Goal: Task Accomplishment & Management: Manage account settings

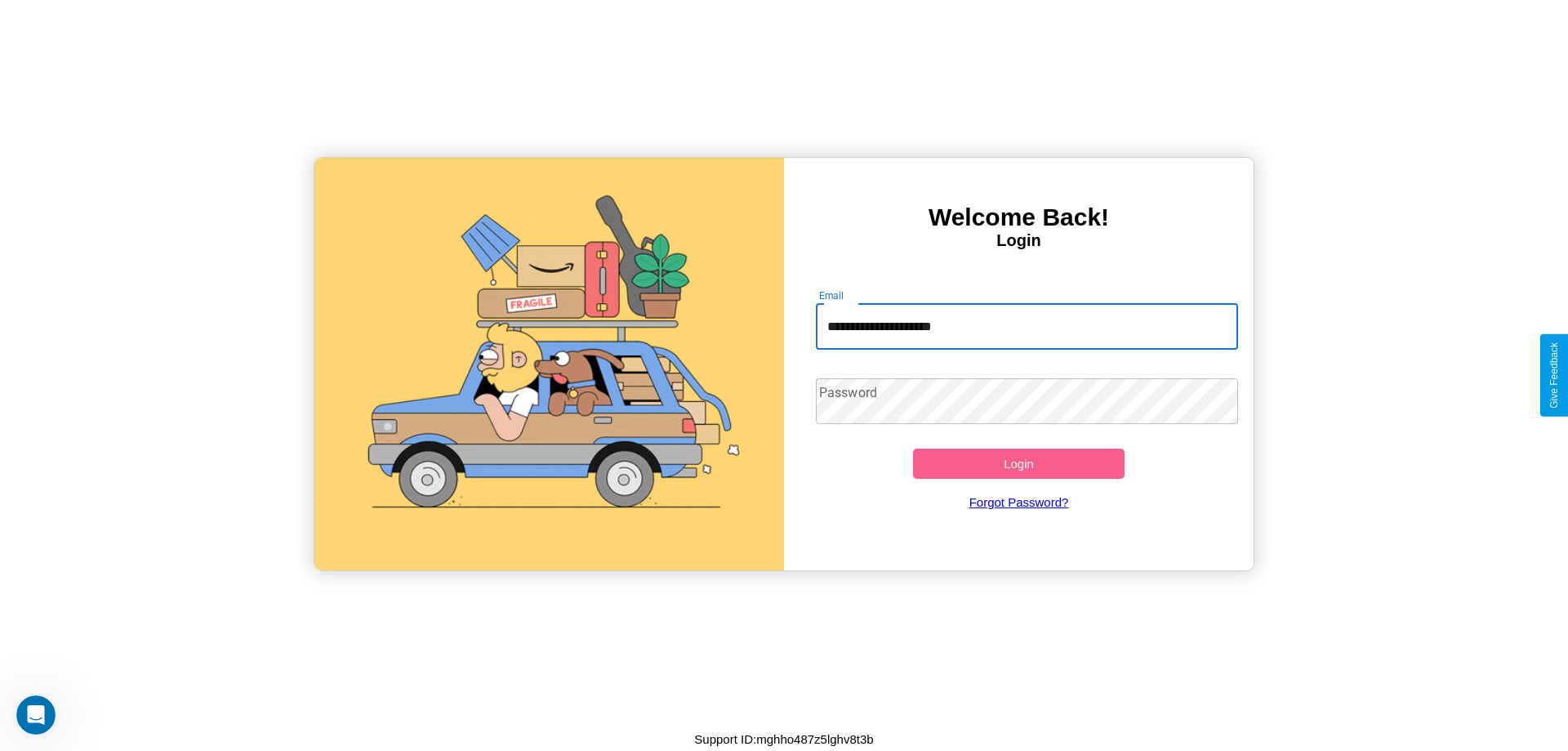
type input "**********"
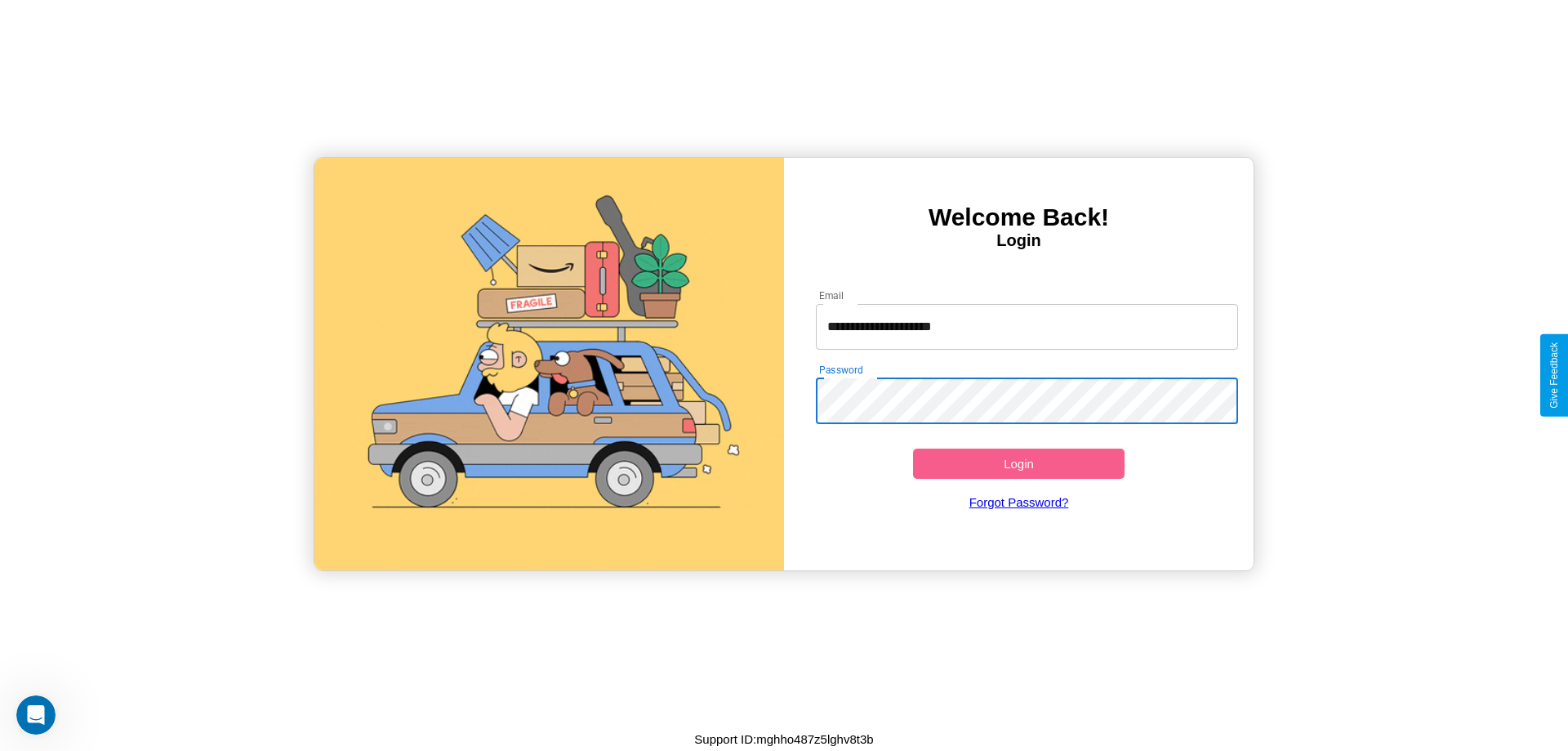
click at [1018, 463] on button "Login" at bounding box center [1019, 464] width 212 height 31
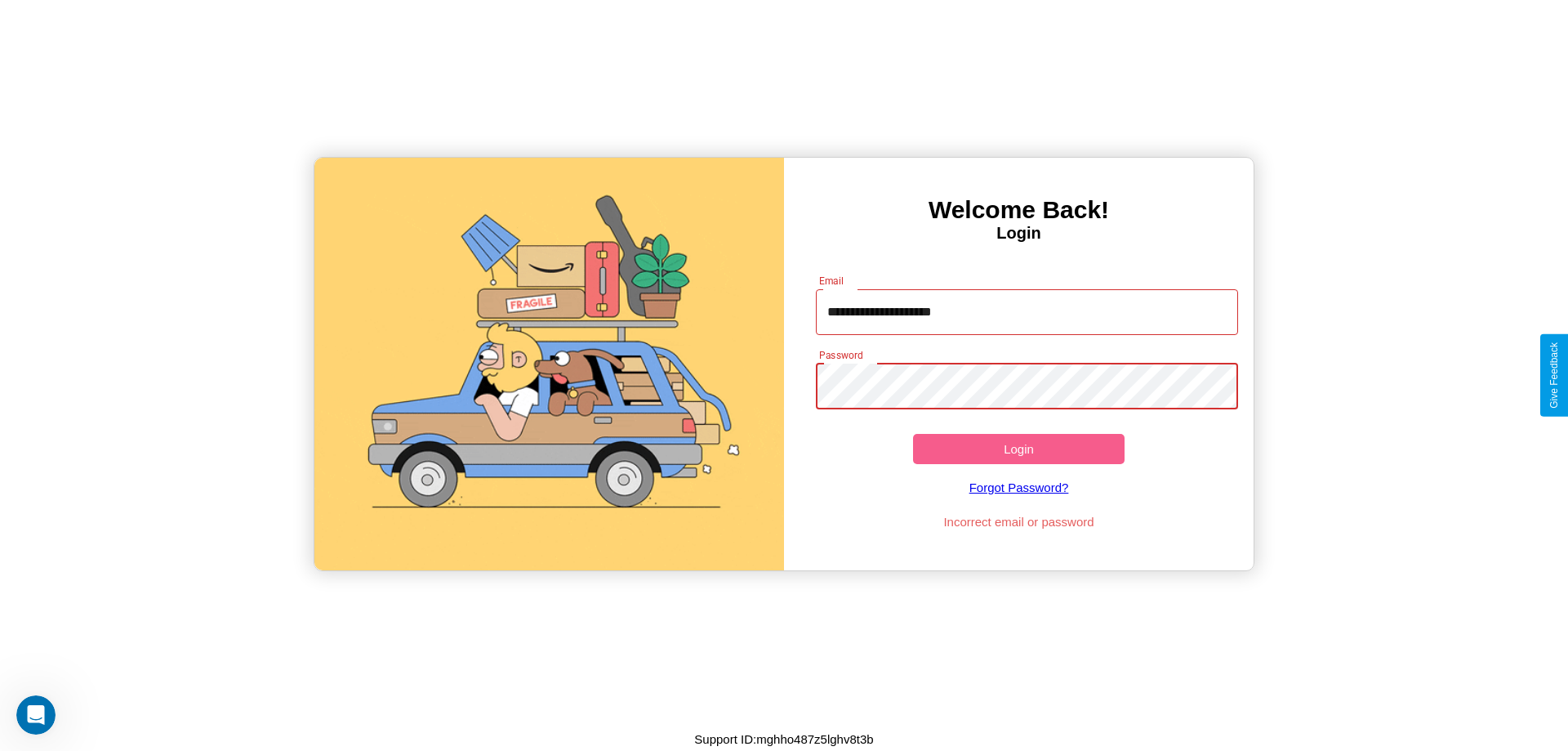
click at [1018, 449] on button "Login" at bounding box center [1019, 449] width 212 height 31
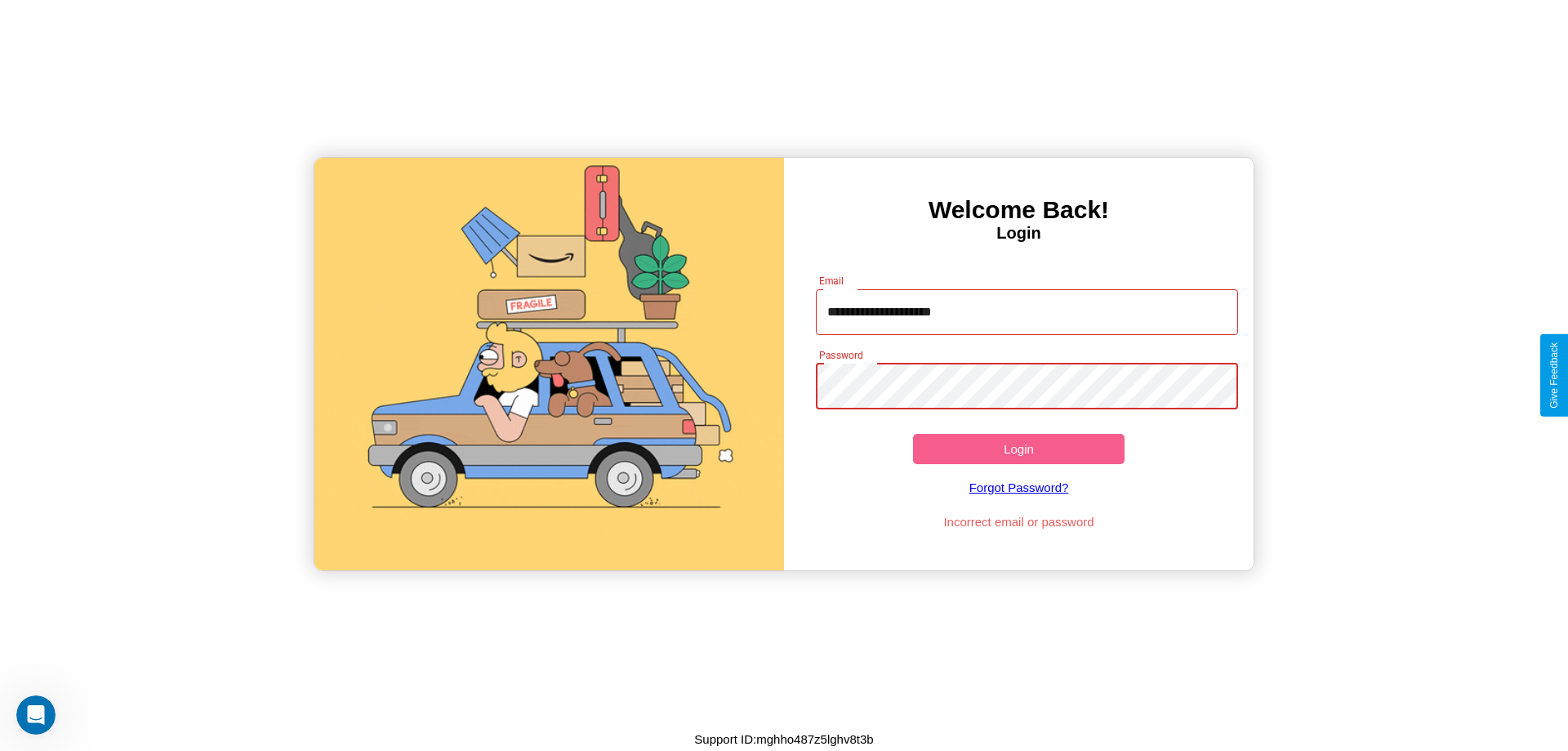
click at [1018, 449] on button "Login" at bounding box center [1019, 449] width 212 height 31
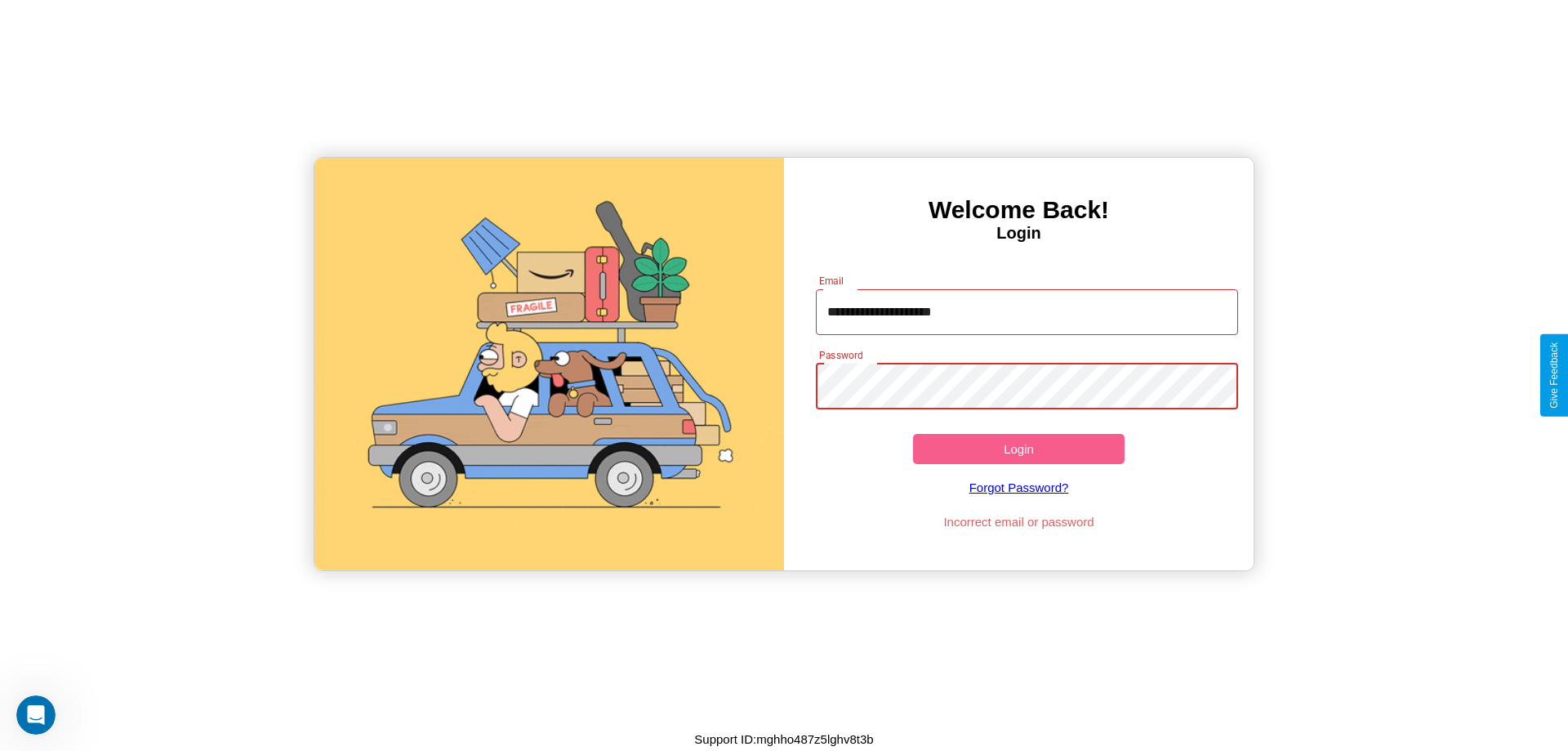
click at [1018, 449] on button "Login" at bounding box center [1019, 449] width 212 height 31
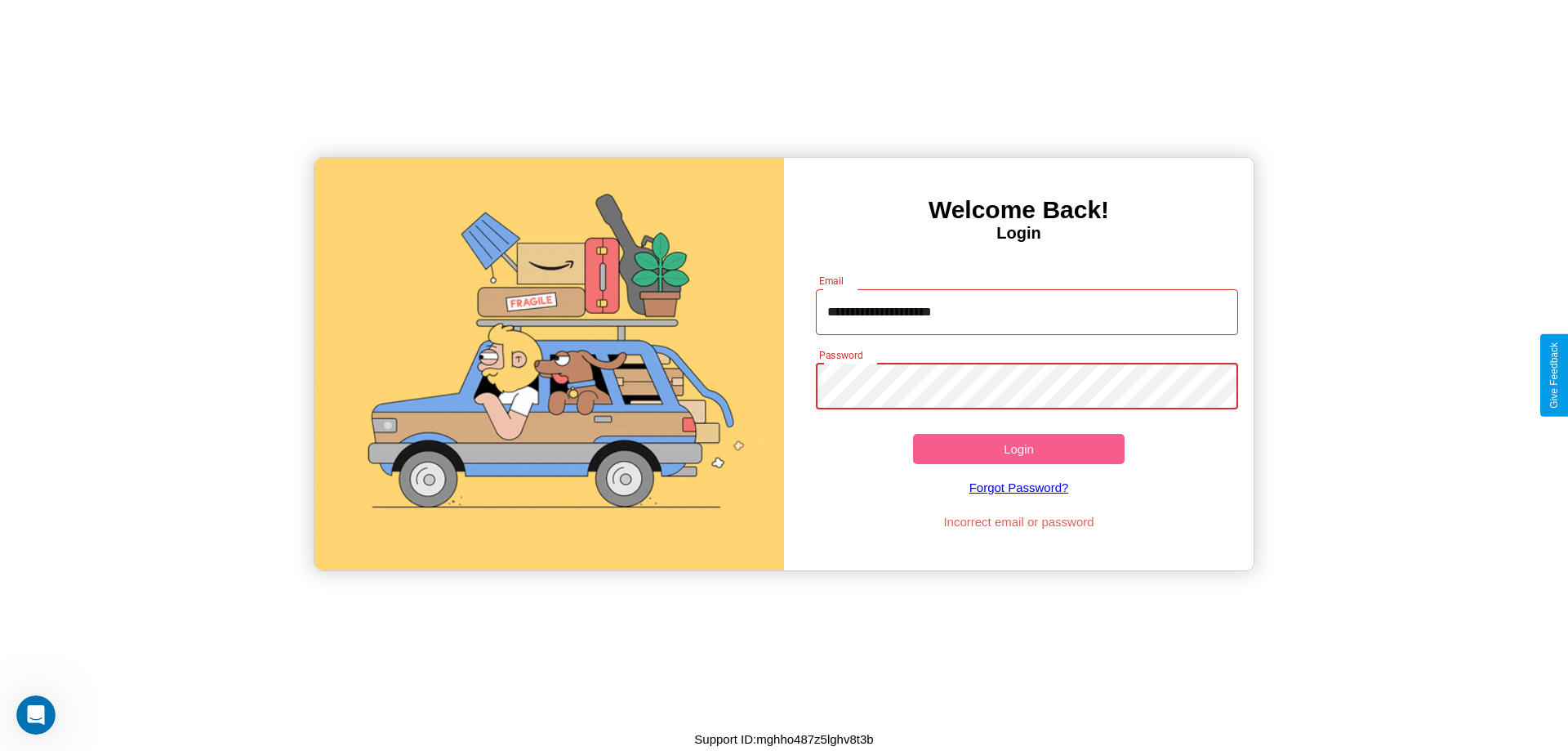
click at [1018, 449] on button "Login" at bounding box center [1019, 449] width 212 height 31
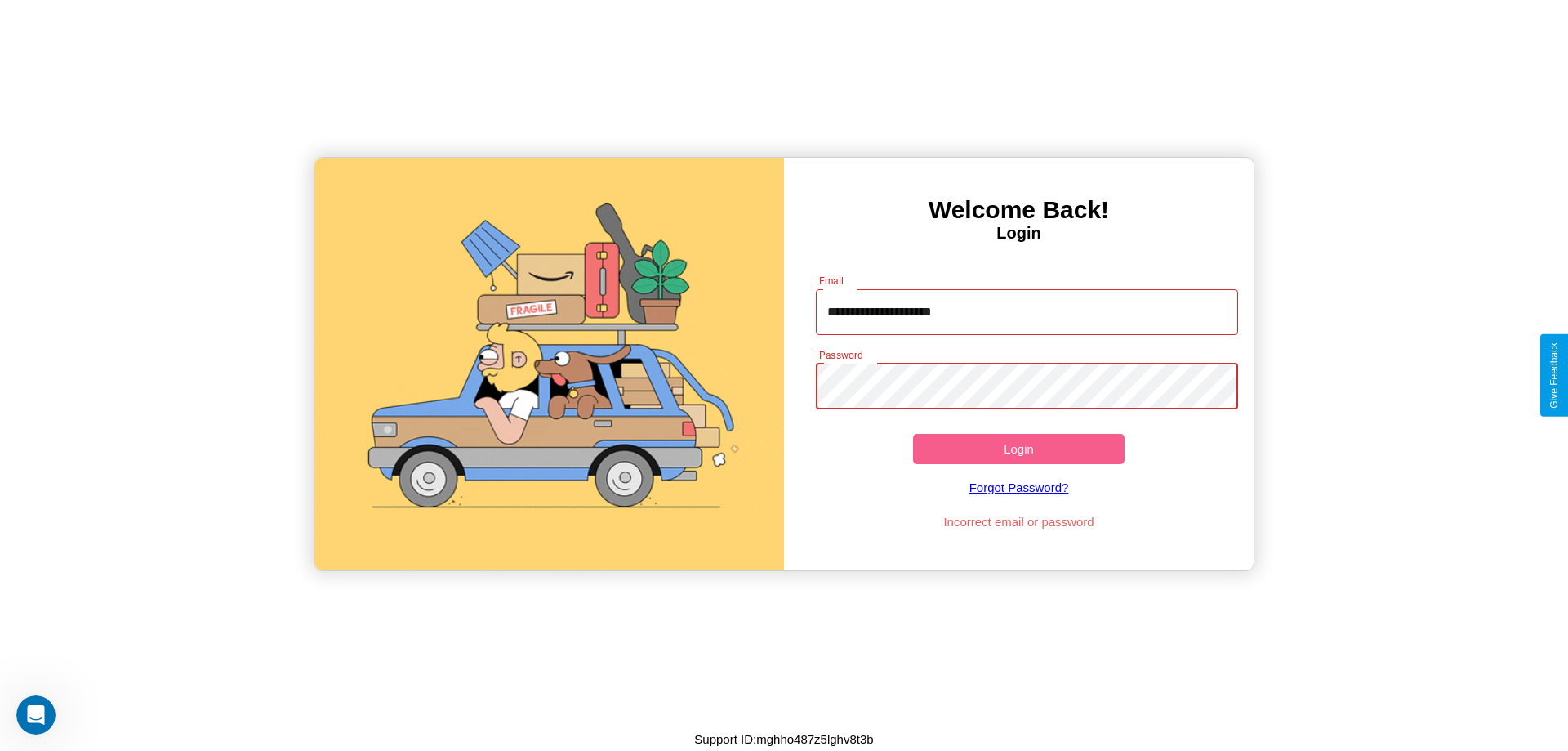
click at [1018, 449] on button "Login" at bounding box center [1019, 449] width 212 height 31
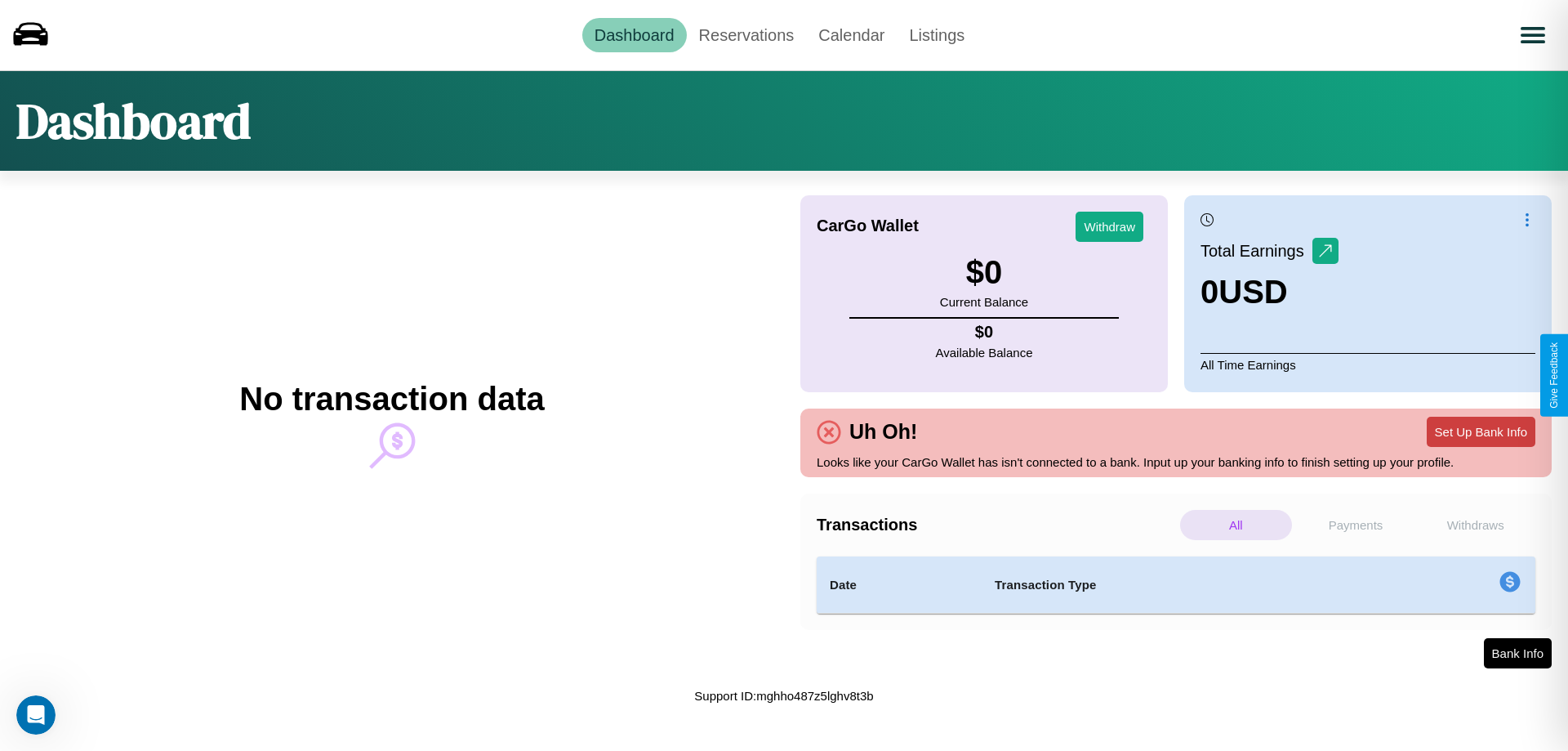
click at [1480, 431] on button "Set Up Bank Info" at bounding box center [1481, 432] width 109 height 31
